Goal: Task Accomplishment & Management: Use online tool/utility

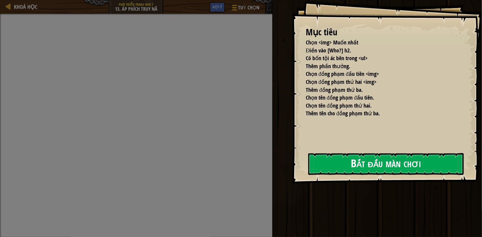
click at [308, 166] on button "Bắt đầu màn chơi" at bounding box center [386, 164] width 156 height 22
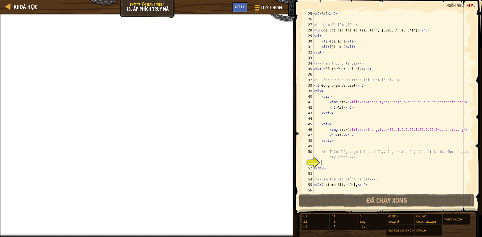
scroll to position [144, 0]
click at [262, 8] on span "Tuỳ chọn" at bounding box center [272, 7] width 22 height 7
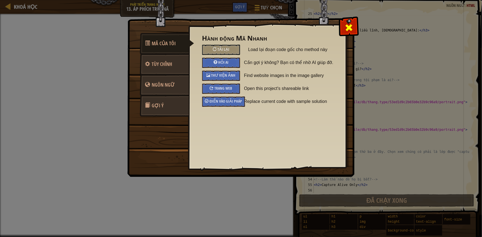
click at [353, 24] on div at bounding box center [348, 26] width 17 height 17
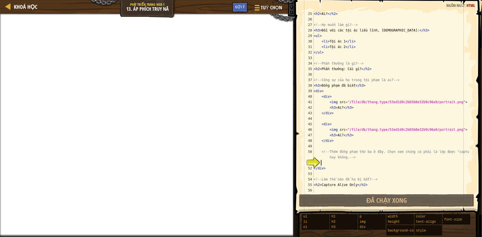
click at [339, 164] on div "< h2 > Ai? </ h2 > <!-- Họ muốn làm gì? --> < h3 > Đối với các tội ác liều lĩnh…" at bounding box center [391, 107] width 157 height 193
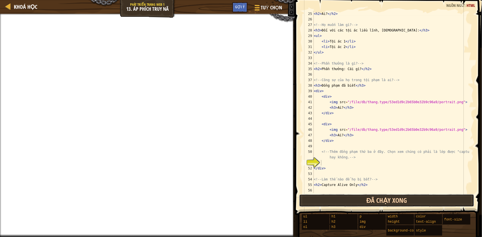
click at [369, 199] on span "Đã chạy xong" at bounding box center [387, 200] width 41 height 9
click at [369, 199] on button "Chạy ⇧↵" at bounding box center [386, 201] width 175 height 13
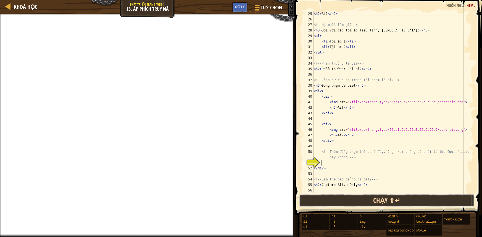
click at [368, 198] on button "Chạy ⇧↵" at bounding box center [386, 201] width 175 height 13
click at [368, 197] on button "Chạy ⇧↵" at bounding box center [386, 201] width 175 height 13
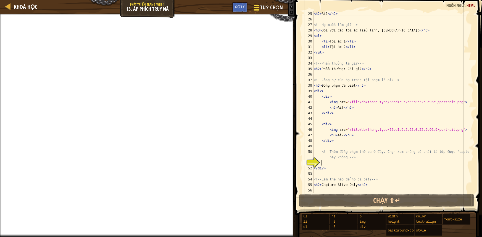
click at [277, 12] on button "Tuỳ chọn" at bounding box center [268, 9] width 37 height 14
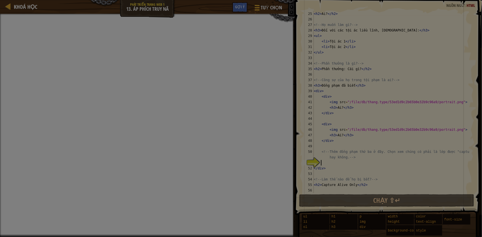
click at [277, 1] on body "Khoá học Phát triển trang web 1 13. Áp phích Truy nã Tuỳ chọn Xong Gợi ý 1 הההה…" at bounding box center [241, 0] width 482 height 1
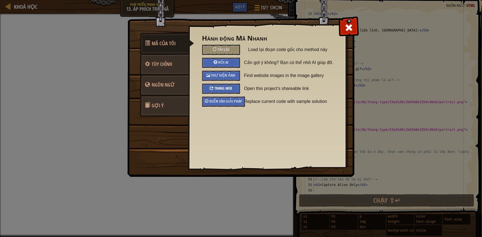
click at [229, 91] on div "Trang Web" at bounding box center [221, 89] width 38 height 10
click at [228, 86] on span "Trang Web" at bounding box center [224, 88] width 18 height 5
click at [221, 90] on div "Trang Web" at bounding box center [221, 89] width 38 height 10
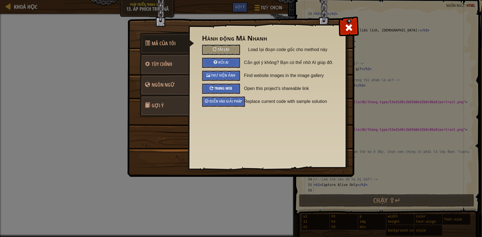
click at [221, 90] on div "Trang Web" at bounding box center [221, 89] width 38 height 10
click at [235, 59] on div "Hỏi AI" at bounding box center [221, 63] width 38 height 10
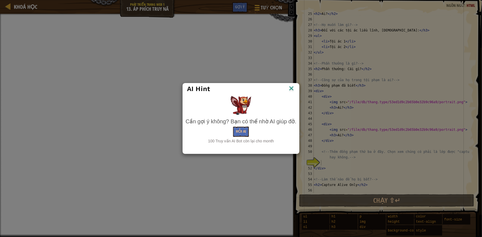
click at [291, 90] on img at bounding box center [291, 89] width 7 height 8
